Goal: Task Accomplishment & Management: Complete application form

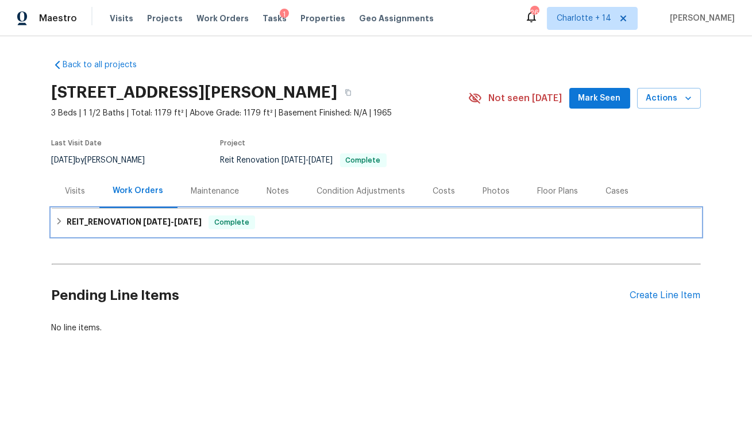
click at [164, 223] on span "8/11/25" at bounding box center [157, 222] width 28 height 8
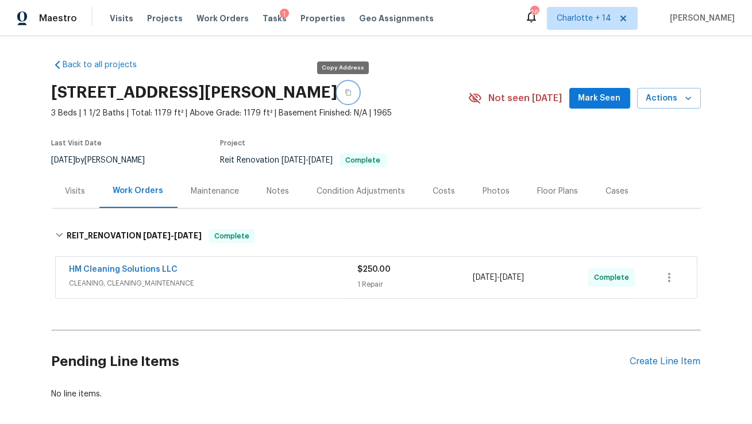
click at [339, 96] on button "button" at bounding box center [348, 92] width 21 height 21
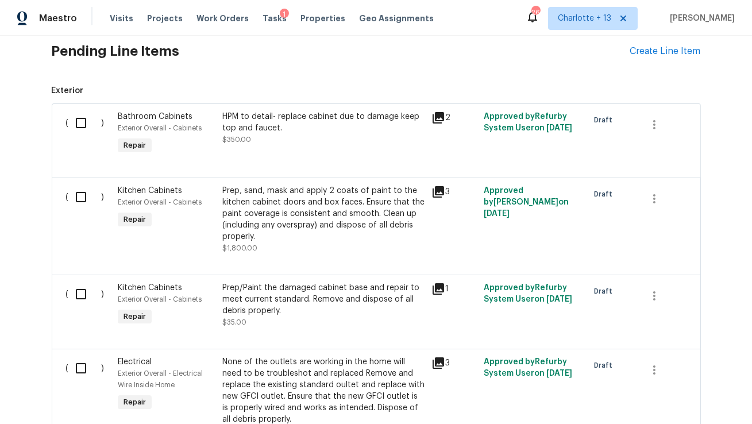
scroll to position [250, 0]
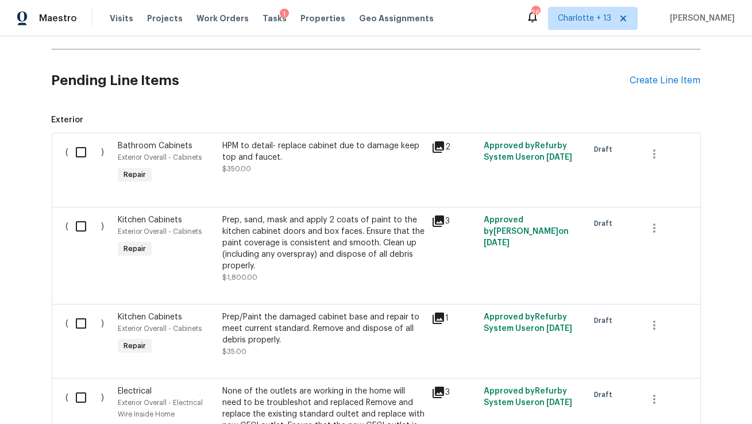
click at [438, 222] on icon at bounding box center [438, 221] width 14 height 14
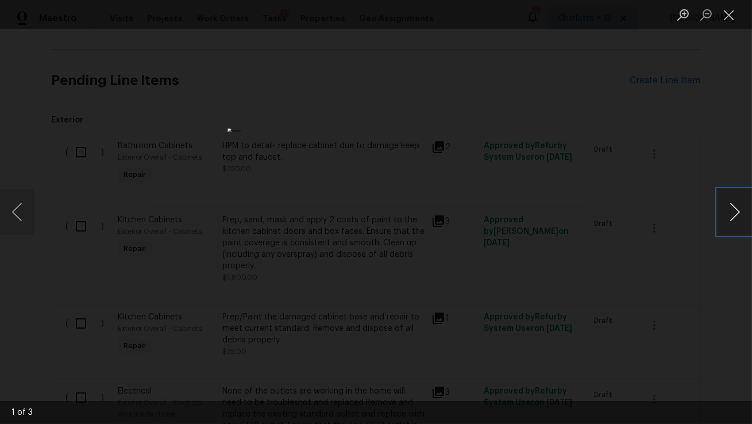
click at [738, 218] on button "Next image" at bounding box center [734, 212] width 34 height 46
click at [723, 110] on div "Lightbox" at bounding box center [376, 212] width 752 height 424
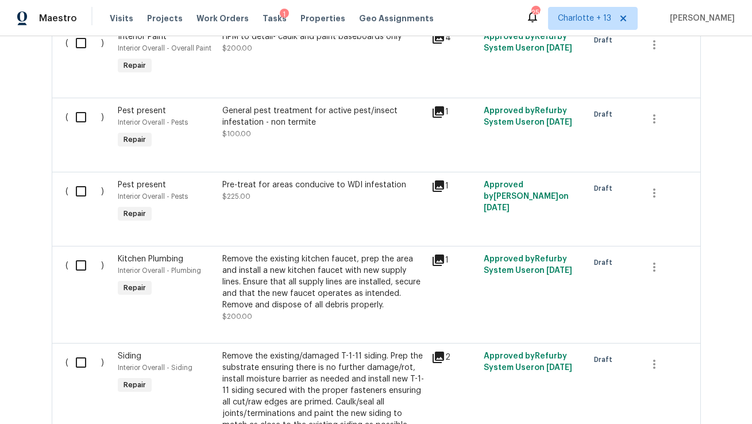
scroll to position [2713, 0]
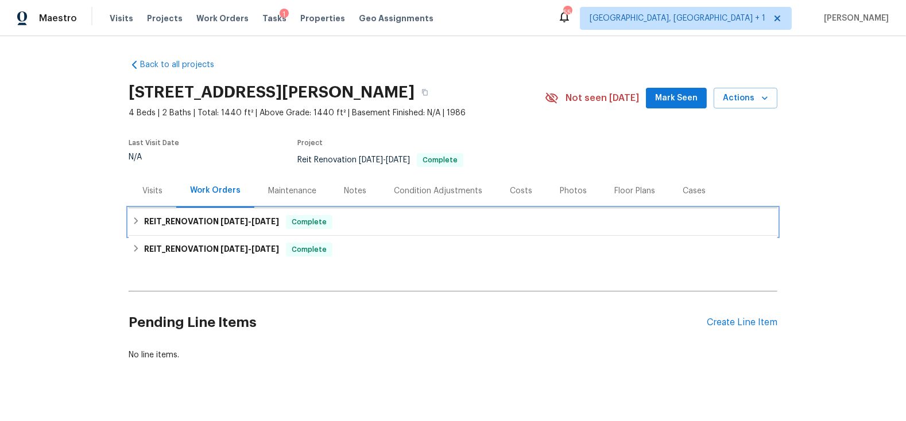
click at [248, 229] on h6 "REIT_RENOVATION [DATE] - [DATE]" at bounding box center [211, 222] width 135 height 14
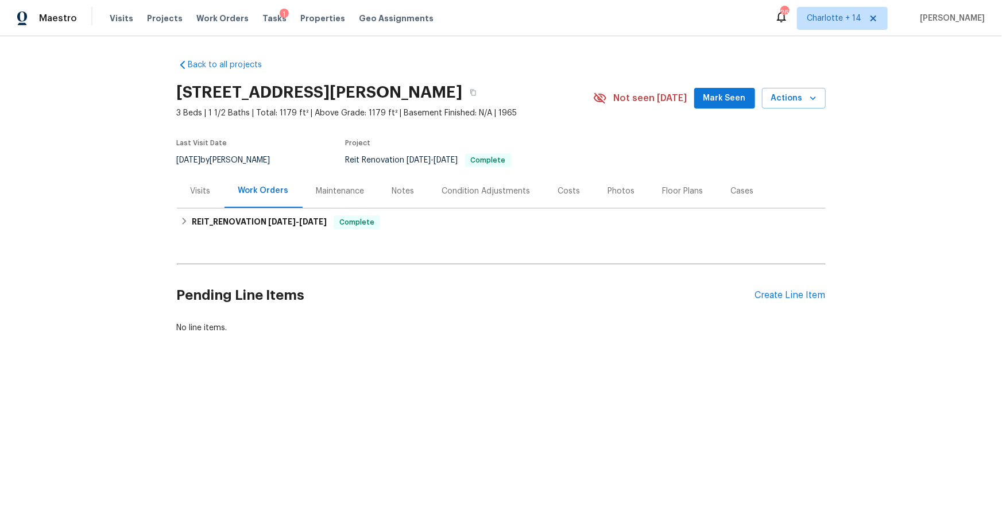
click at [279, 194] on div "Work Orders" at bounding box center [263, 190] width 51 height 11
click at [290, 222] on span "8/11/25" at bounding box center [282, 222] width 28 height 8
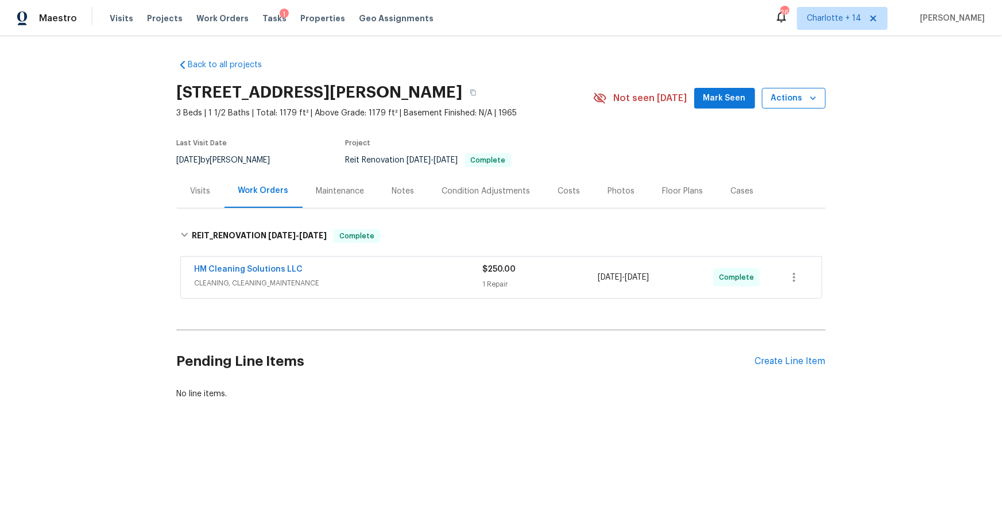
click at [810, 97] on icon "button" at bounding box center [813, 97] width 6 height 3
click at [761, 279] on p "Upload Line Item Photos" at bounding box center [769, 274] width 94 height 12
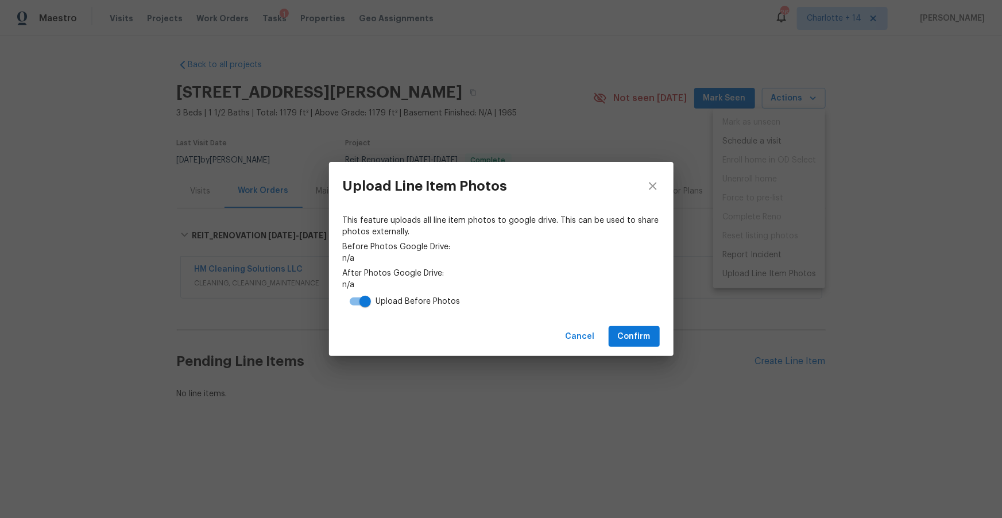
click at [357, 306] on input "checkbox" at bounding box center [364, 302] width 65 height 22
checkbox input "false"
click at [650, 339] on span "Confirm" at bounding box center [634, 337] width 33 height 14
click at [474, 285] on link "https://drive.google.com/drive/folders/1ZNJA-Ktft6kndPIPL0aFnxlUDTJU85ng" at bounding box center [501, 284] width 317 height 11
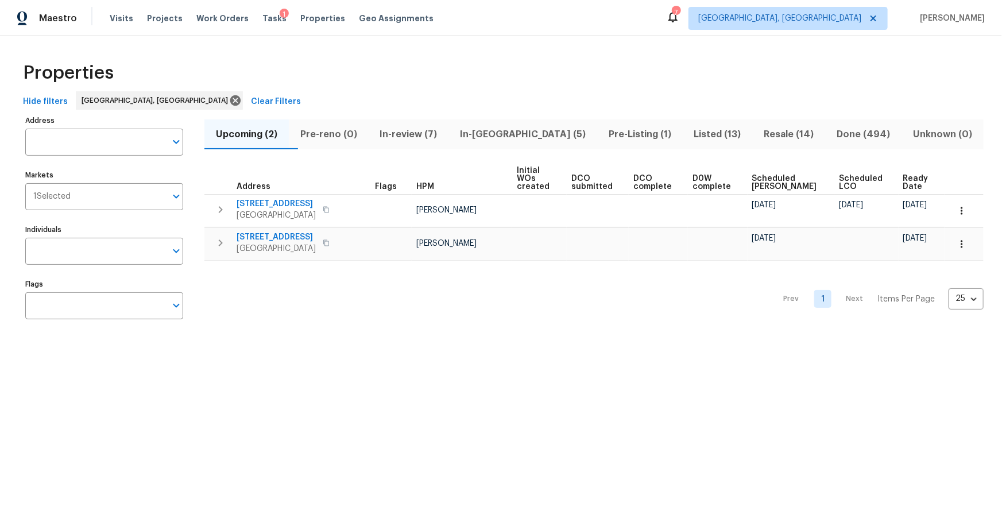
click at [431, 135] on span "In-review (7)" at bounding box center [409, 134] width 67 height 16
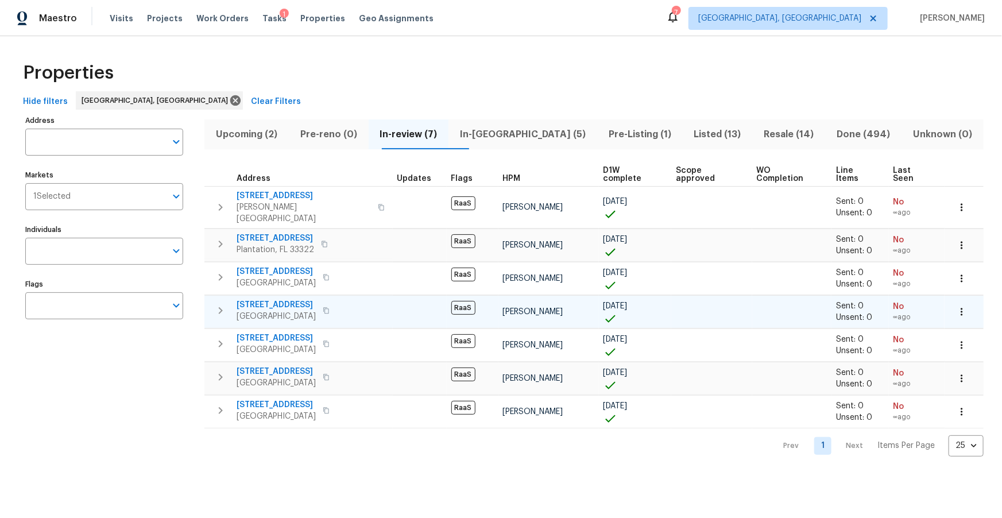
click at [327, 307] on icon "button" at bounding box center [326, 310] width 7 height 7
click at [261, 299] on span "[STREET_ADDRESS]" at bounding box center [276, 304] width 79 height 11
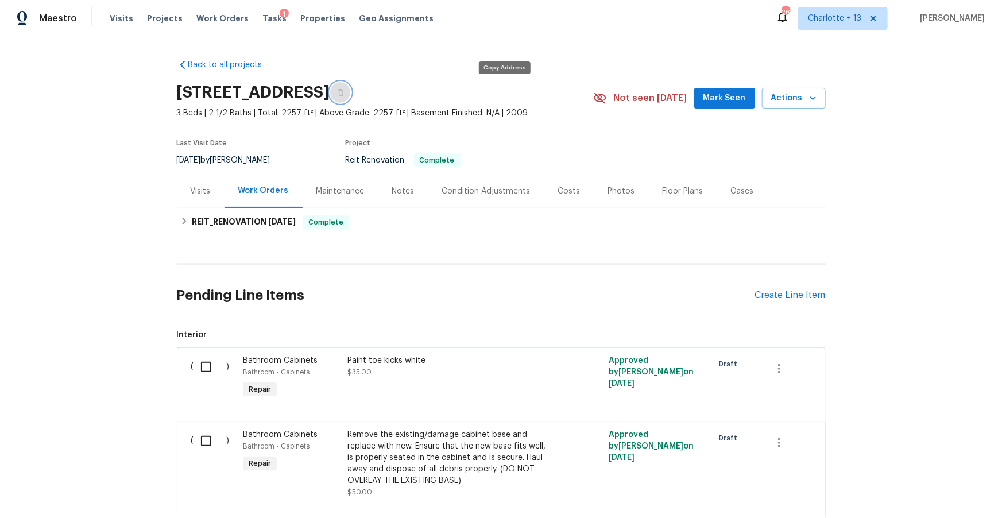
click at [344, 95] on icon "button" at bounding box center [340, 92] width 7 height 7
click at [258, 222] on h6 "REIT_RENOVATION 7/23/25" at bounding box center [244, 222] width 104 height 14
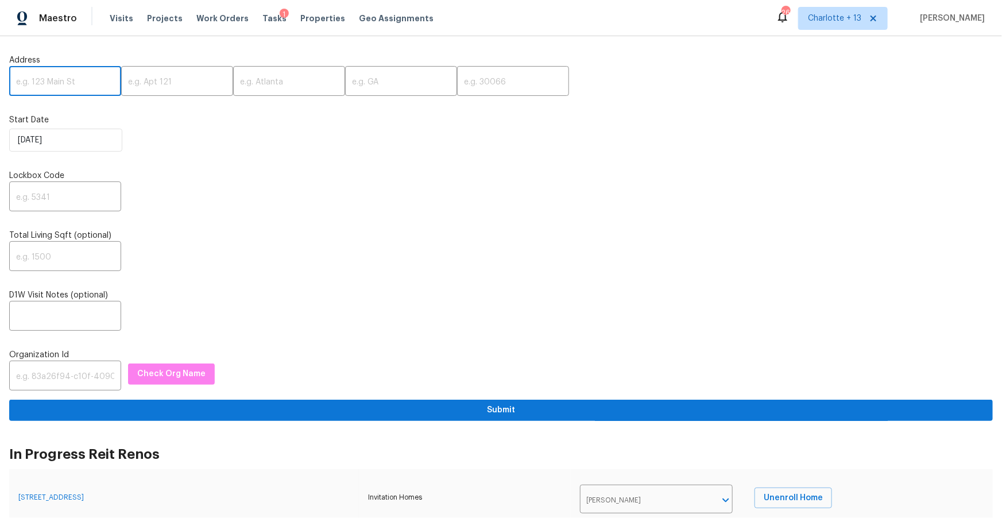
click at [32, 78] on input "text" at bounding box center [65, 82] width 112 height 27
paste input "2623 S Biscayne Dr, North Port, FL 34287"
click at [97, 82] on input "2623 S Biscayne Dr, North Port, FL 34287" at bounding box center [65, 82] width 112 height 27
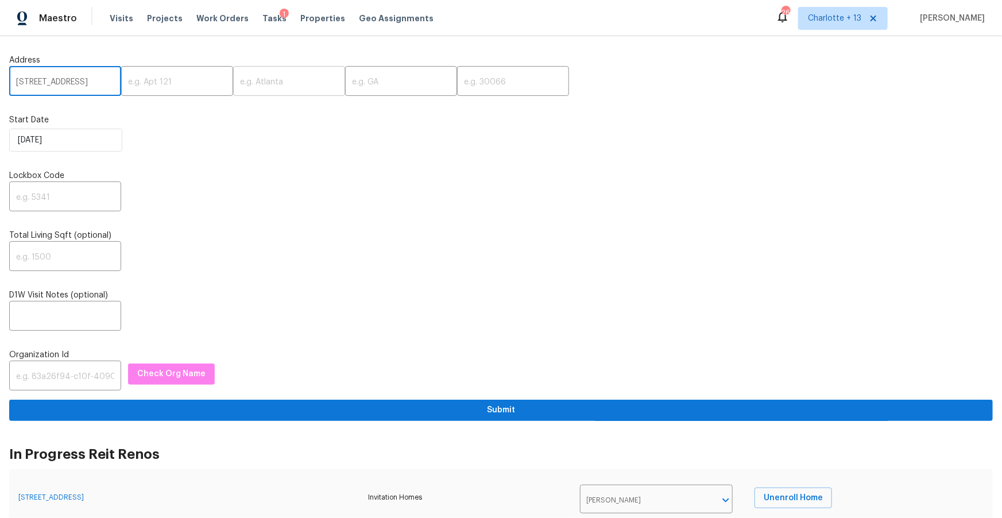
scroll to position [0, 40]
type input "2623 S Biscayne Dr, North Port, FL"
click at [457, 79] on input "text" at bounding box center [513, 82] width 112 height 27
paste input "34287"
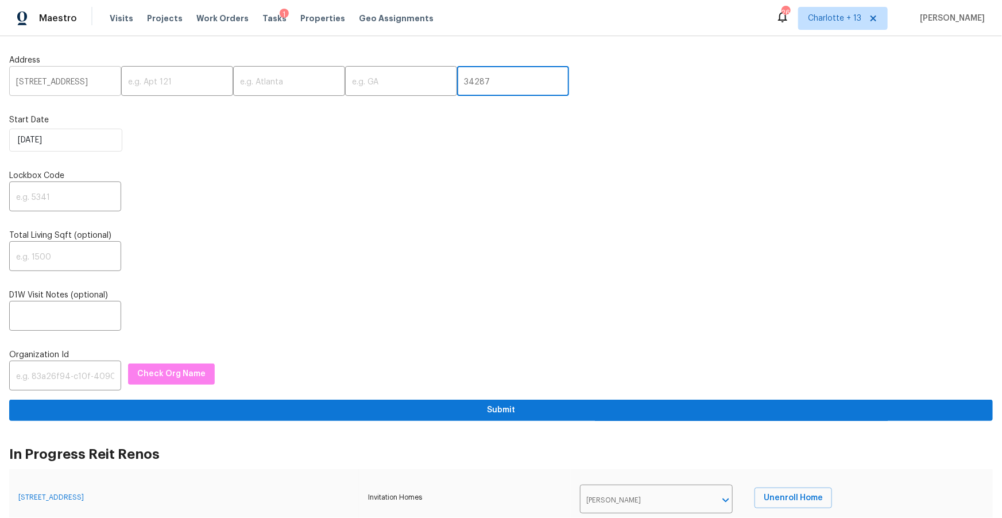
scroll to position [0, 40]
type input "34287"
drag, startPoint x: 90, startPoint y: 82, endPoint x: 53, endPoint y: 84, distance: 37.4
click at [53, 84] on input "2623 S Biscayne Dr, North Port, FL" at bounding box center [65, 82] width 112 height 27
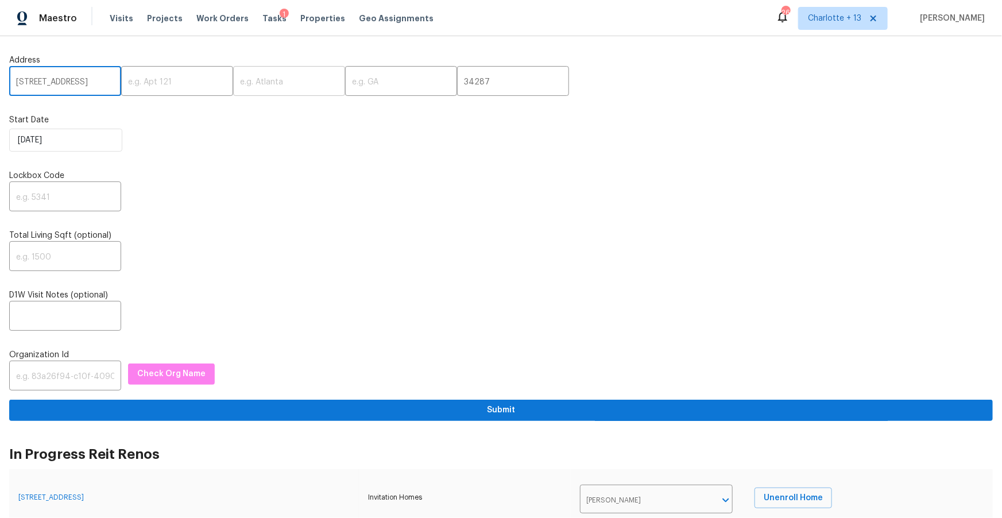
type input "2623 S Biscayne Dr, , FL"
click at [246, 80] on input "text" at bounding box center [289, 82] width 112 height 27
paste input "North Port"
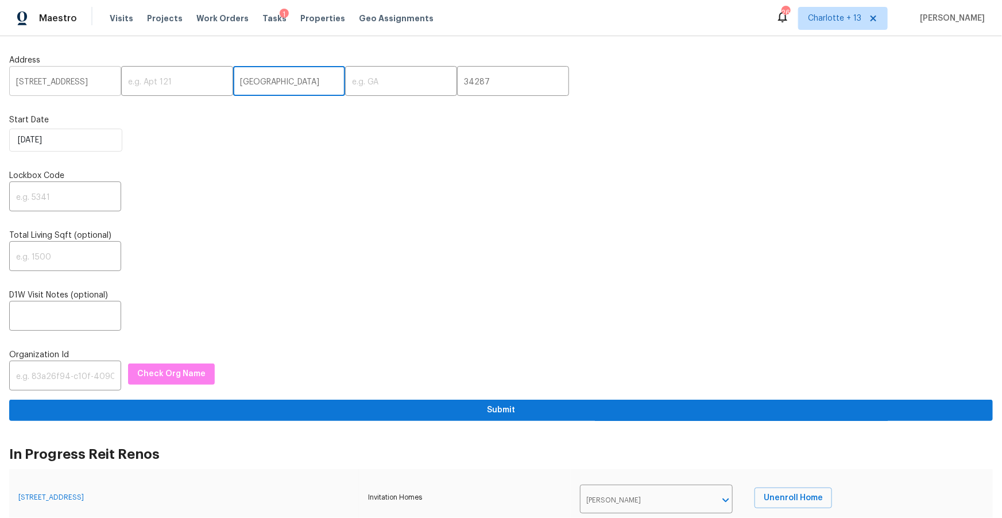
type input "North Port"
click at [99, 80] on input "2623 S Biscayne Dr, , FL" at bounding box center [65, 82] width 112 height 27
type input "2623 S Biscayne Dr, ,"
click at [370, 84] on input "text" at bounding box center [401, 82] width 112 height 27
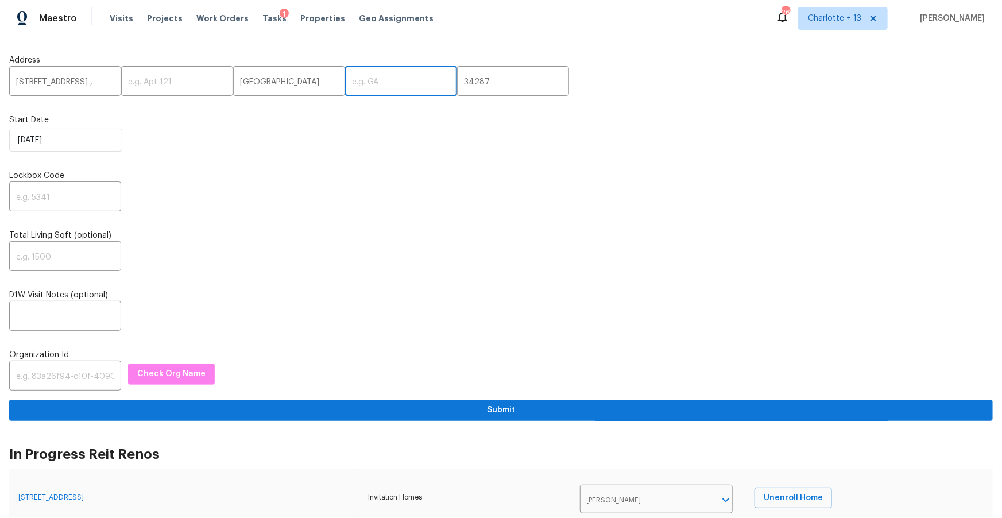
paste input "FL"
type input "FL"
click at [101, 84] on input "2623 S Biscayne Dr, ," at bounding box center [65, 82] width 112 height 27
type input "2623 S Biscayne Dr"
click at [76, 202] on input "text" at bounding box center [65, 197] width 112 height 27
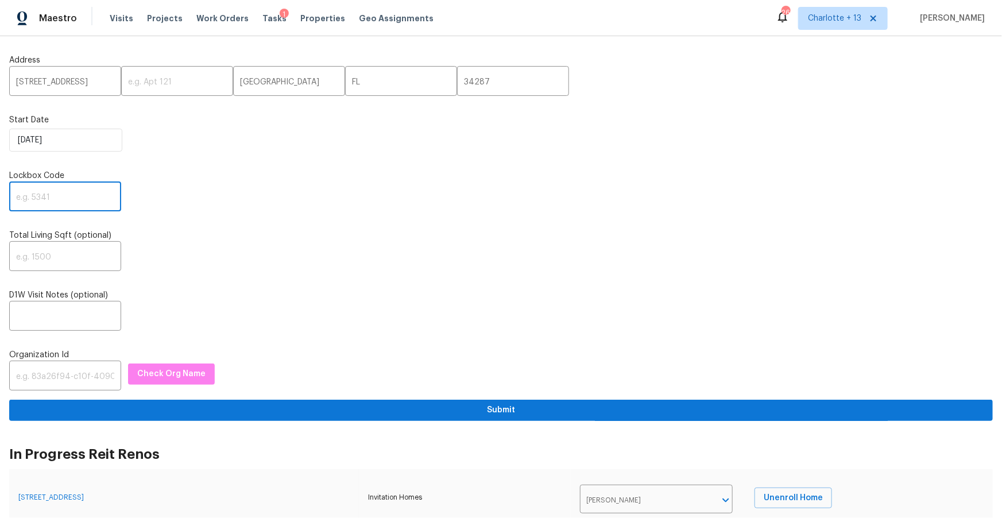
paste input "9580"
type input "9580"
click at [39, 376] on input "text" at bounding box center [65, 376] width 112 height 27
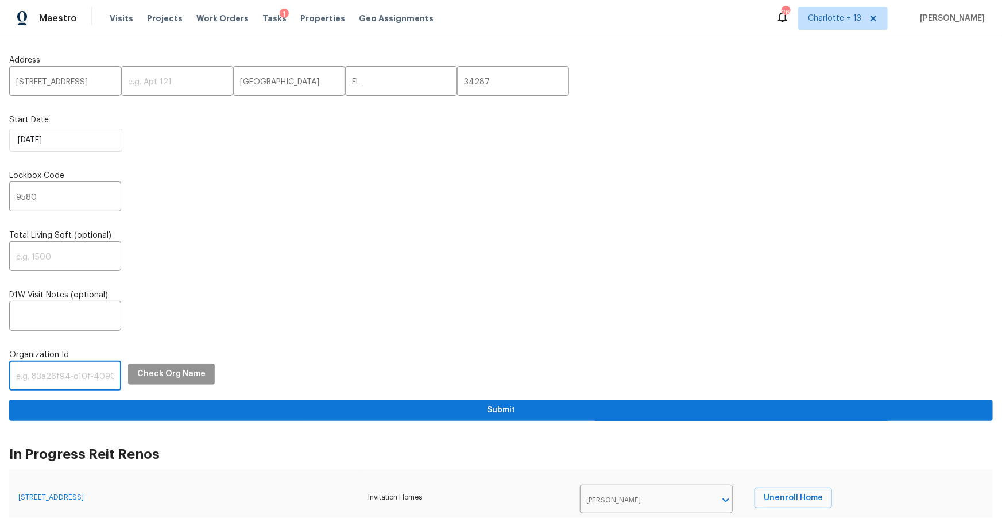
paste input "1349d153-b359-4f9b-b4dd-758ff939cc37"
type input "1349d153-b359-4f9b-b4dd-758ff939cc37"
click at [153, 377] on span "Check Org Name" at bounding box center [171, 374] width 68 height 14
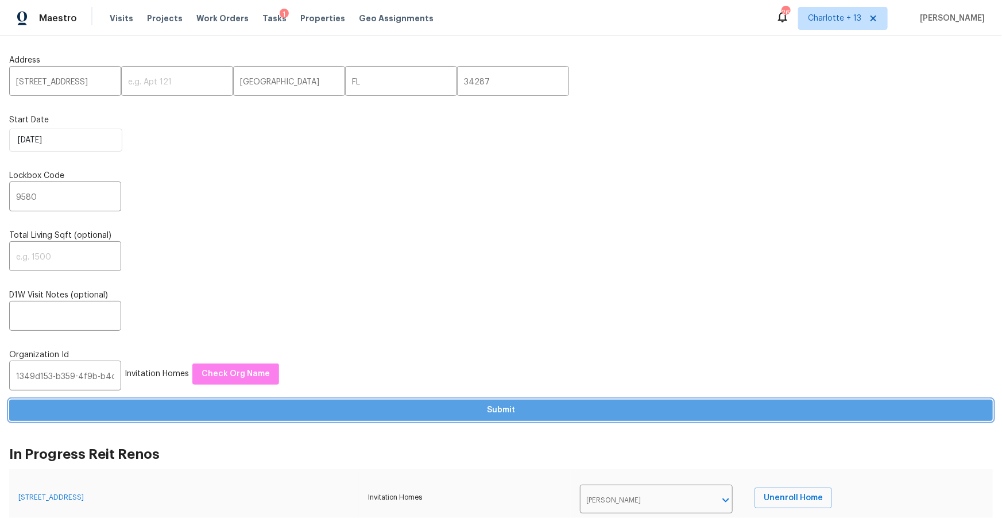
click at [259, 417] on span "Submit" at bounding box center [500, 410] width 965 height 14
click at [461, 411] on span "Submit" at bounding box center [500, 410] width 965 height 14
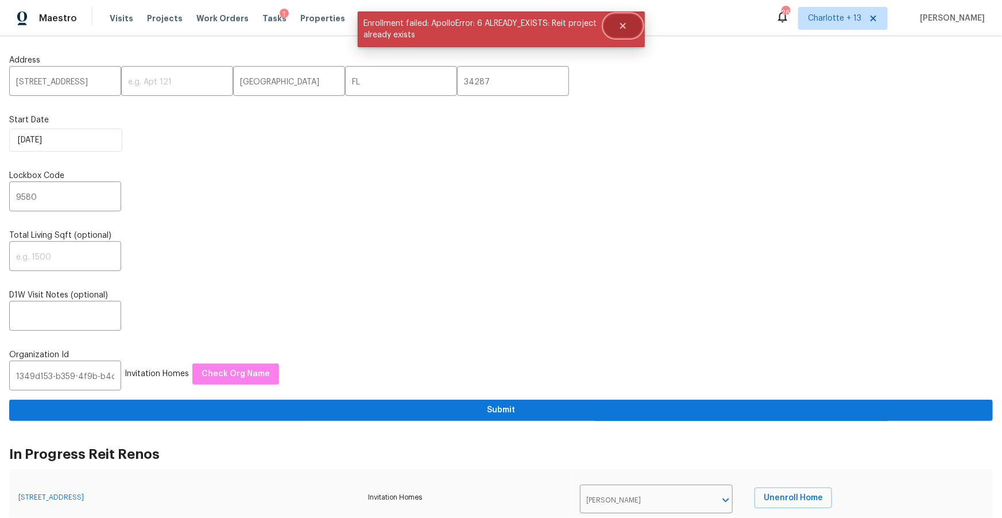
click at [622, 32] on button "Close" at bounding box center [623, 25] width 38 height 23
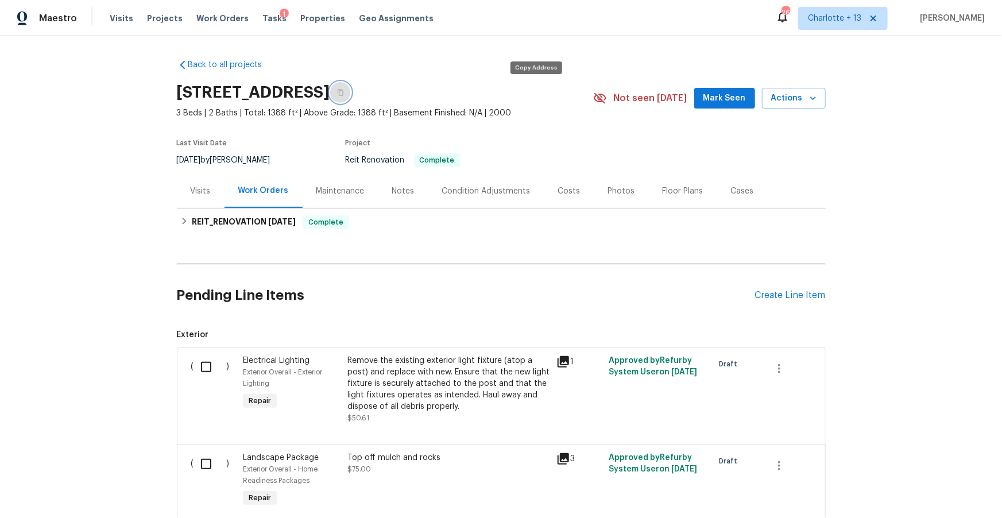
click at [344, 90] on icon "button" at bounding box center [340, 92] width 7 height 7
